Goal: Task Accomplishment & Management: Manage account settings

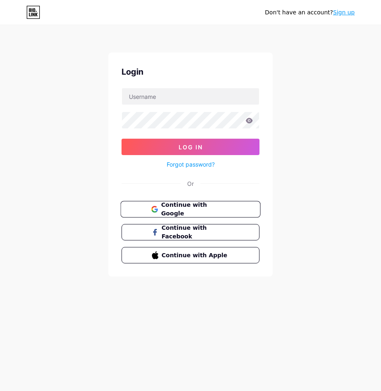
click at [219, 213] on button "Continue with Google" at bounding box center [190, 209] width 140 height 17
